Goal: Information Seeking & Learning: Learn about a topic

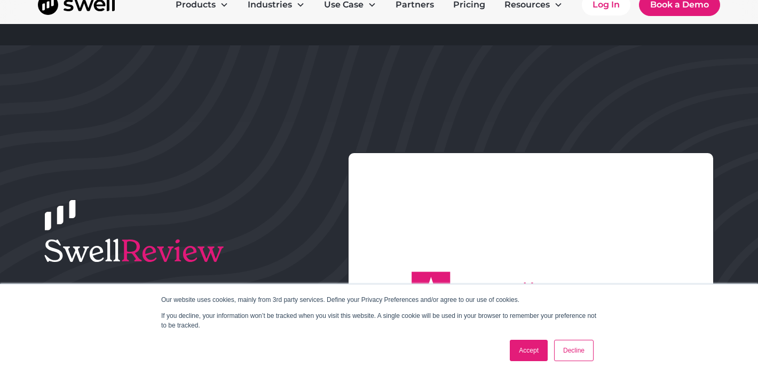
scroll to position [42, 0]
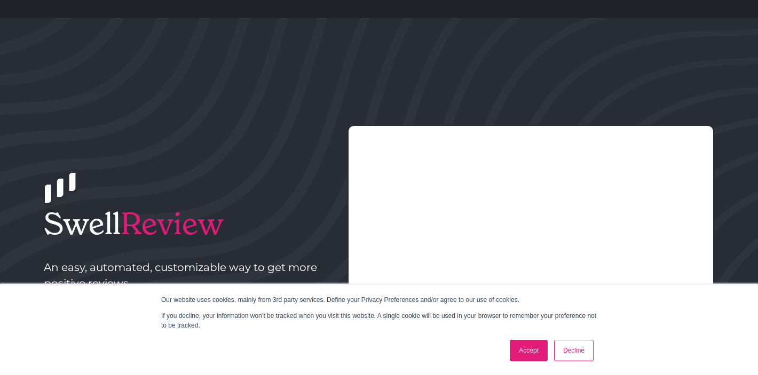
click at [524, 347] on link "Accept" at bounding box center [529, 350] width 38 height 21
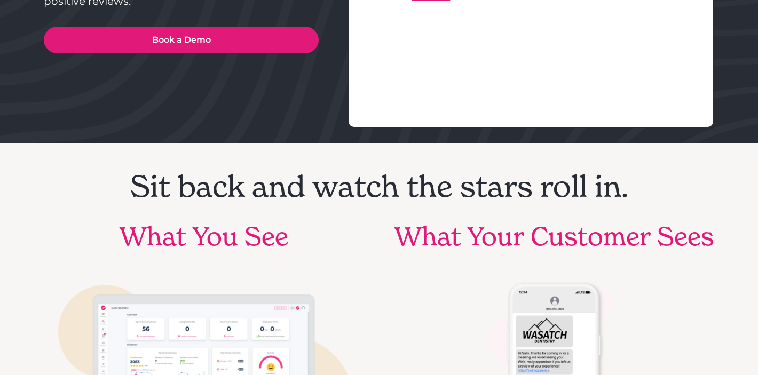
scroll to position [0, 0]
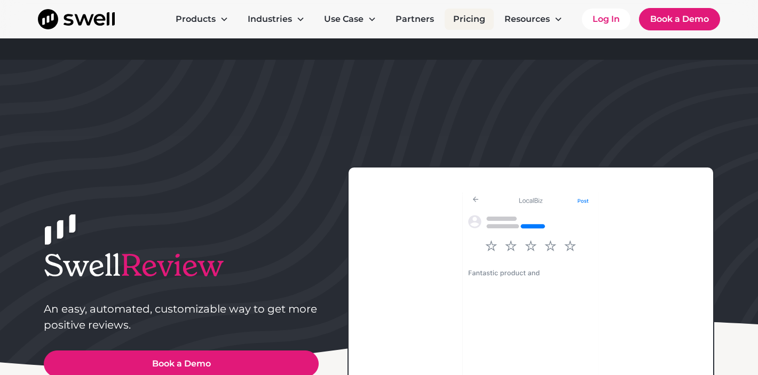
click at [457, 21] on link "Pricing" at bounding box center [469, 19] width 49 height 21
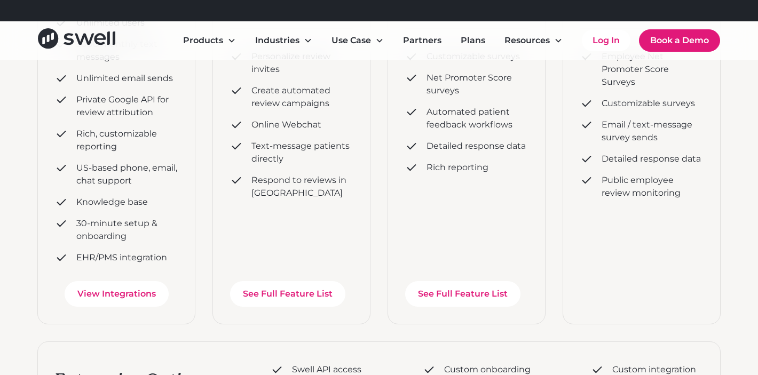
scroll to position [354, 0]
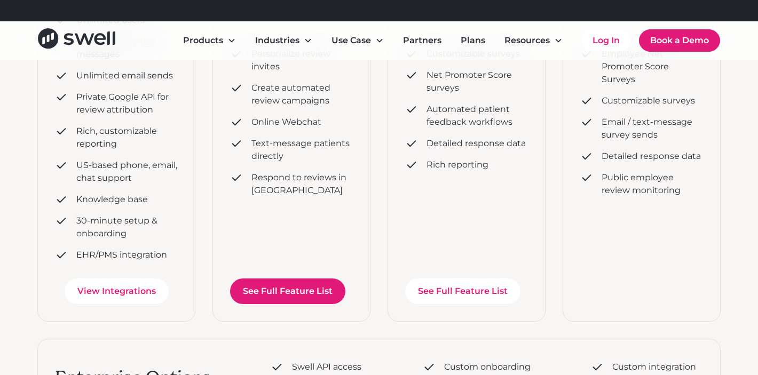
click at [314, 294] on link "See Full Feature List" at bounding box center [287, 292] width 115 height 26
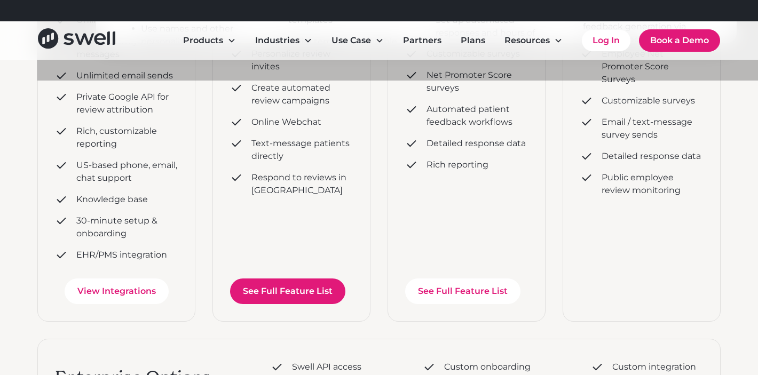
click at [291, 292] on link "See Full Feature List" at bounding box center [287, 292] width 115 height 26
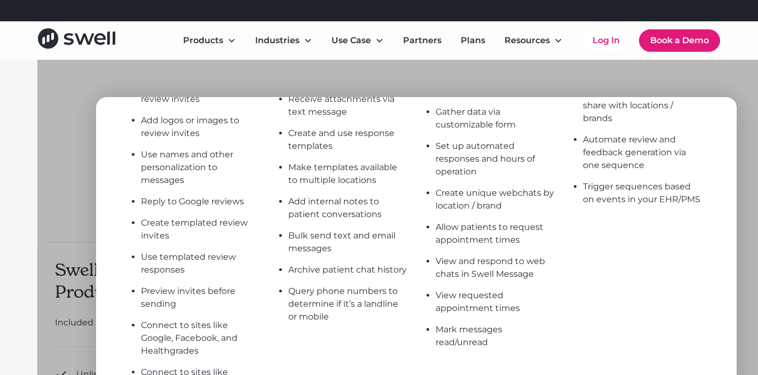
scroll to position [233, 0]
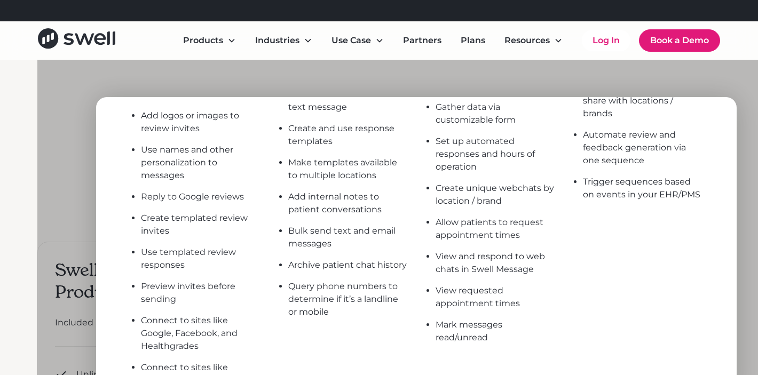
click at [92, 147] on div at bounding box center [416, 247] width 758 height 375
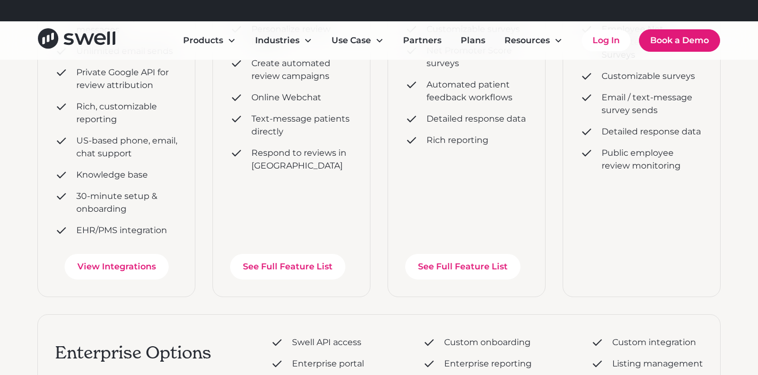
scroll to position [388, 0]
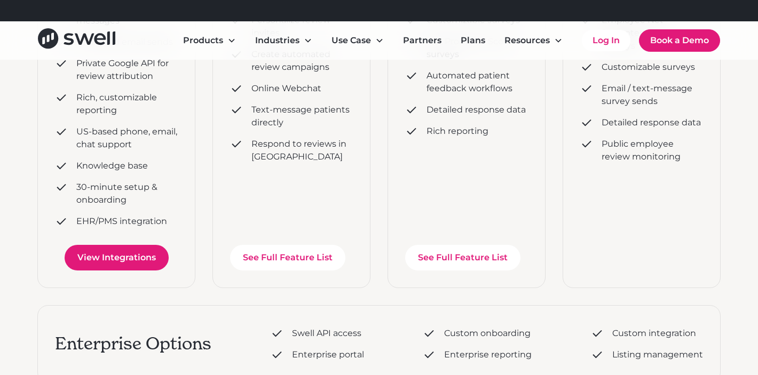
click at [109, 267] on link "View Integrations" at bounding box center [117, 258] width 104 height 26
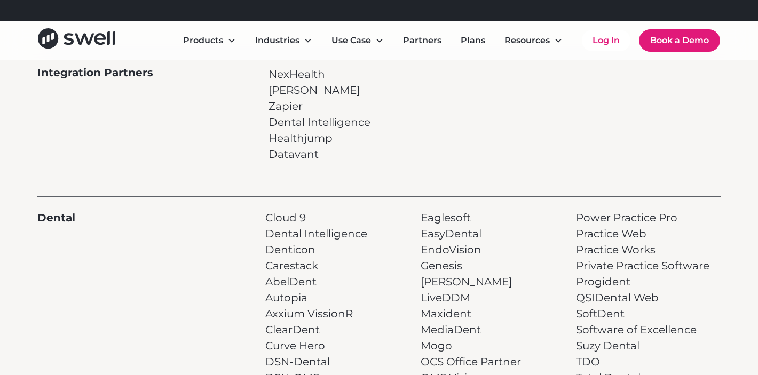
scroll to position [66, 0]
